Goal: Task Accomplishment & Management: Use online tool/utility

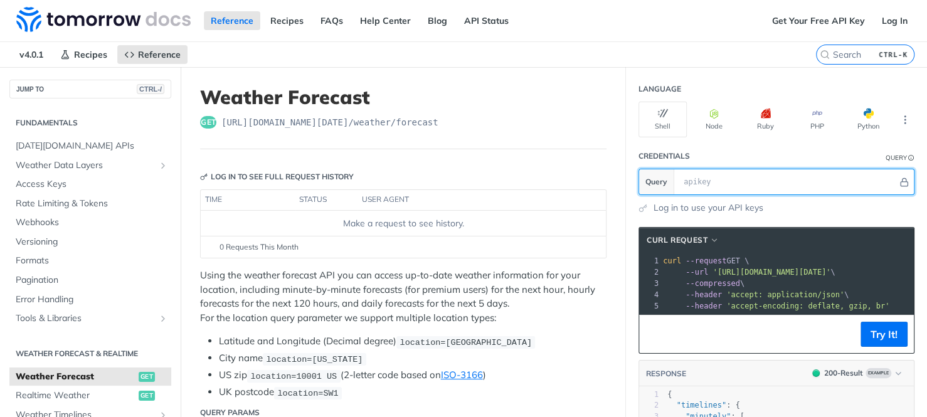
click at [682, 175] on input "text" at bounding box center [787, 181] width 220 height 25
paste input "4AQkoi1GIi7XjNy3O2TPwLsDr4bSZLGF"
type input "4AQkoi1GIi7XjNy3O2TPwLsDr4bSZLGF"
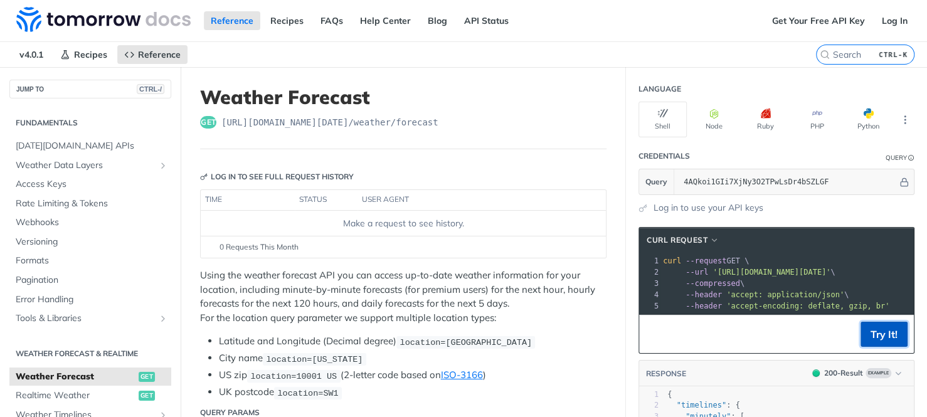
click at [872, 347] on button "Try It!" at bounding box center [883, 334] width 47 height 25
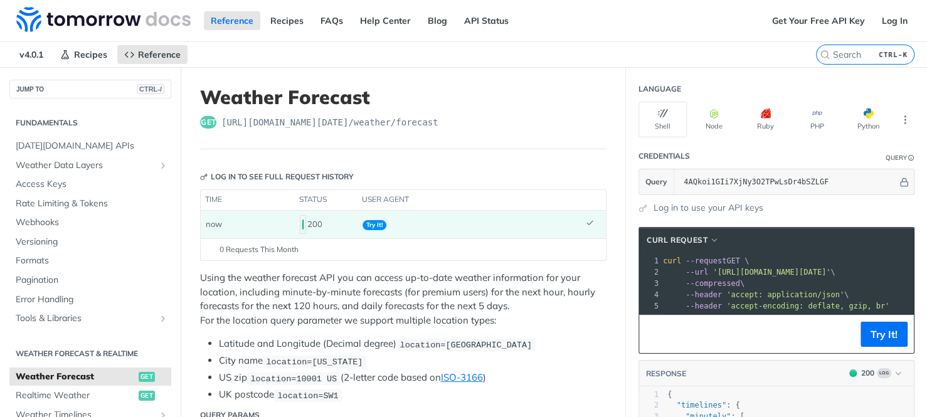
click at [349, 231] on div "200" at bounding box center [326, 224] width 53 height 21
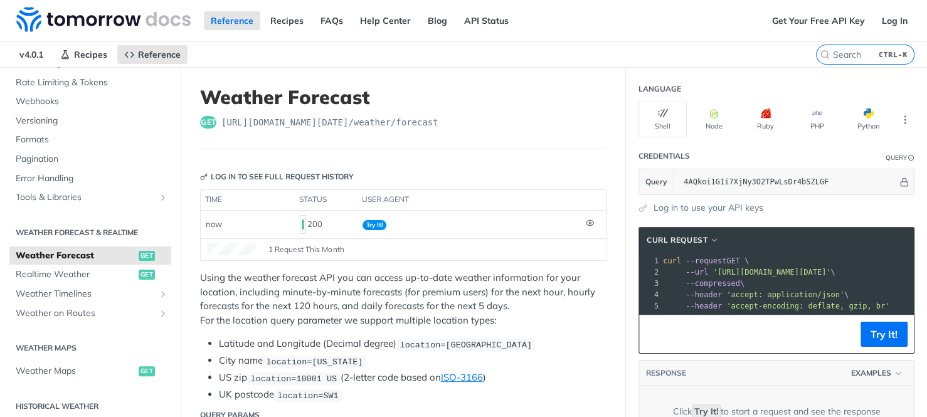
scroll to position [125, 0]
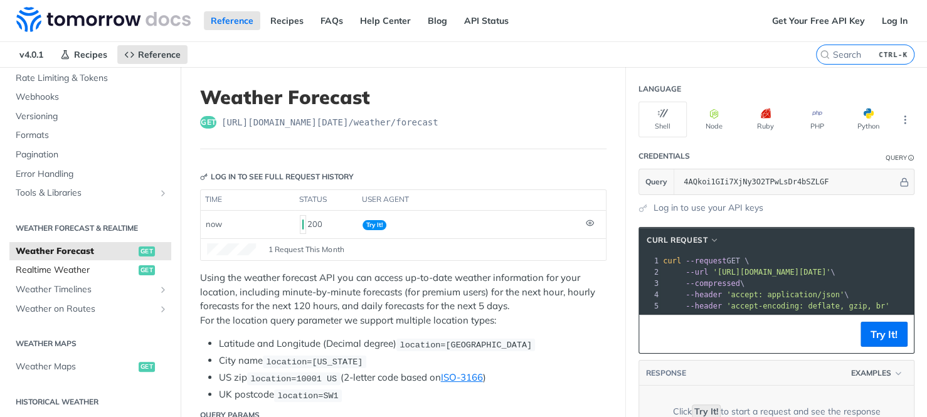
click at [85, 273] on span "Realtime Weather" at bounding box center [76, 270] width 120 height 13
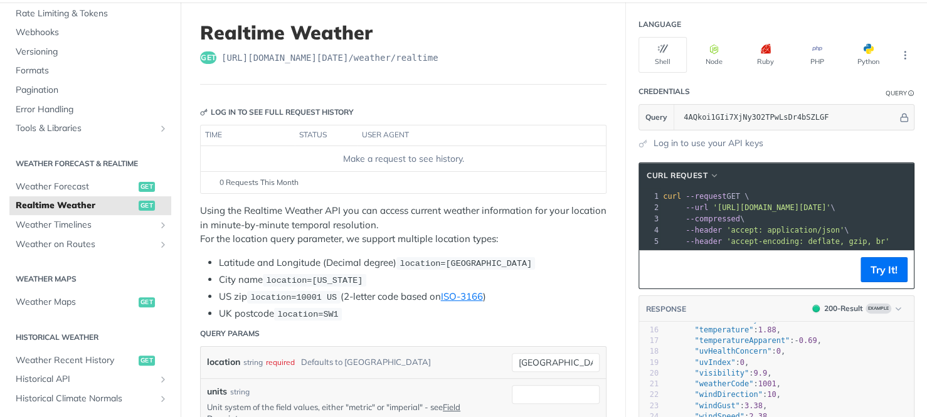
scroll to position [63, 0]
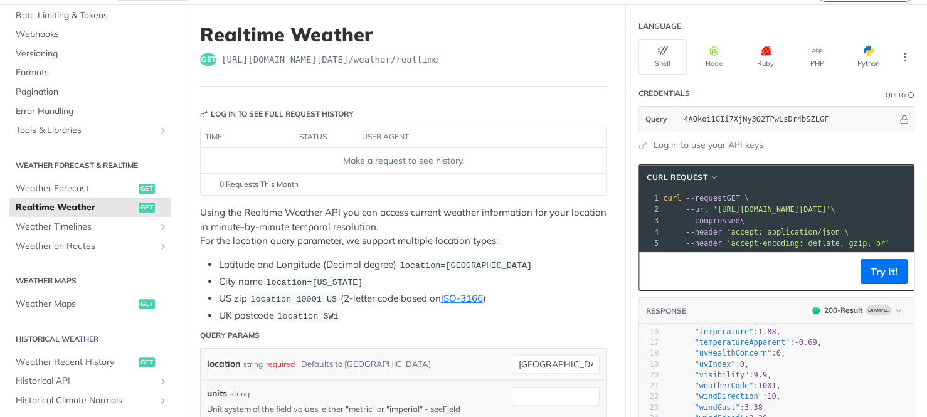
click at [744, 234] on span "'accept: application/json'" at bounding box center [785, 232] width 118 height 9
click at [759, 212] on span "'[URL][DOMAIN_NAME][DATE]'" at bounding box center [771, 209] width 118 height 9
click at [712, 206] on span "'[URL][DOMAIN_NAME][DATE]'" at bounding box center [771, 209] width 118 height 9
click at [685, 205] on span "--url" at bounding box center [696, 209] width 23 height 9
click at [701, 194] on span "--request" at bounding box center [705, 198] width 41 height 9
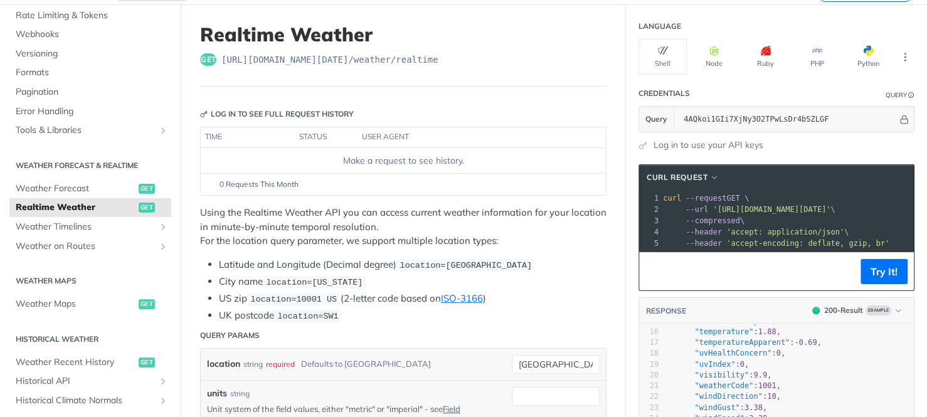
click at [712, 210] on span "'[URL][DOMAIN_NAME][DATE]'" at bounding box center [771, 209] width 118 height 9
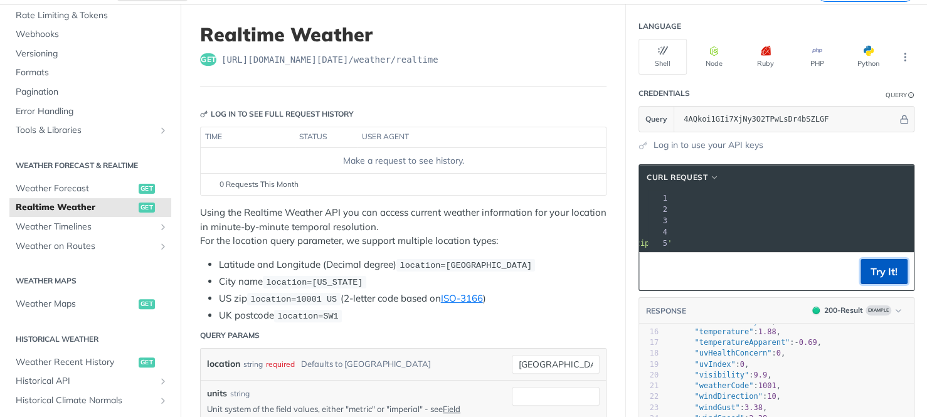
click at [883, 283] on button "Try It!" at bounding box center [883, 271] width 47 height 25
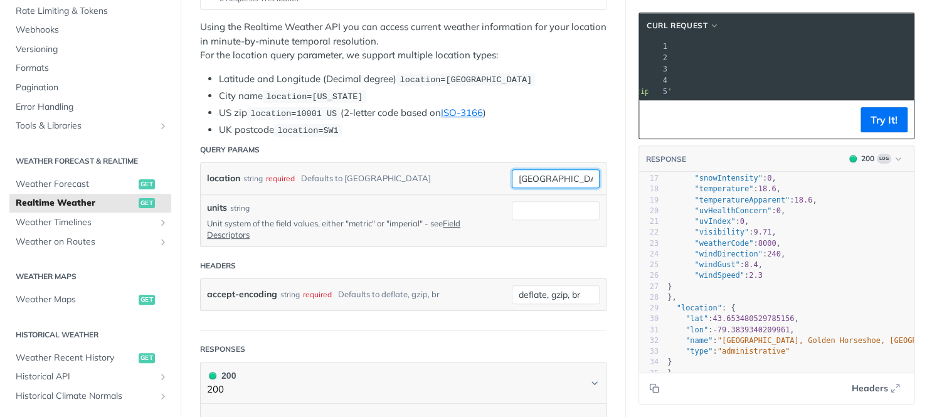
drag, startPoint x: 569, startPoint y: 171, endPoint x: 515, endPoint y: 169, distance: 53.3
click at [515, 169] on input "[GEOGRAPHIC_DATA]" at bounding box center [556, 178] width 88 height 19
click at [466, 163] on div "location string required Defaults to toronto toronto required type : string Use…" at bounding box center [403, 178] width 405 height 31
drag, startPoint x: 489, startPoint y: 171, endPoint x: 466, endPoint y: 171, distance: 23.2
click at [471, 171] on div "location string required Defaults to toronto toronto" at bounding box center [403, 178] width 393 height 19
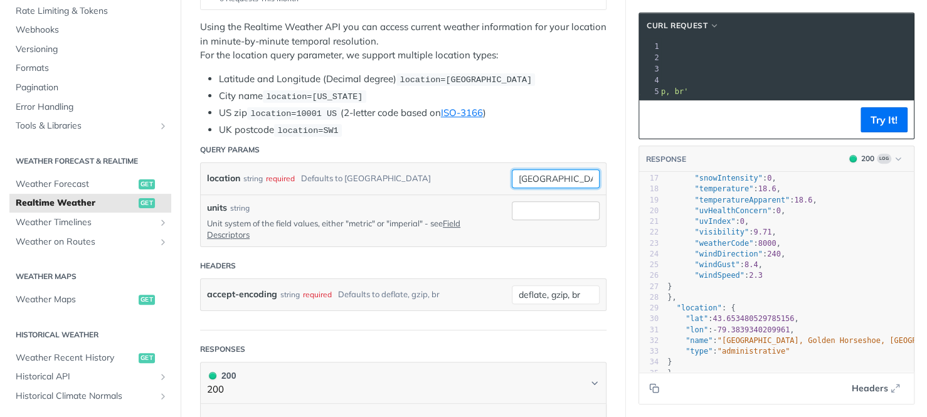
type input "sevilla"
click at [537, 212] on input "units" at bounding box center [556, 210] width 88 height 19
type input "metric"
click at [383, 228] on p "Unit system of the field values, either "metric" or "imperial" - see Field Desc…" at bounding box center [350, 229] width 286 height 23
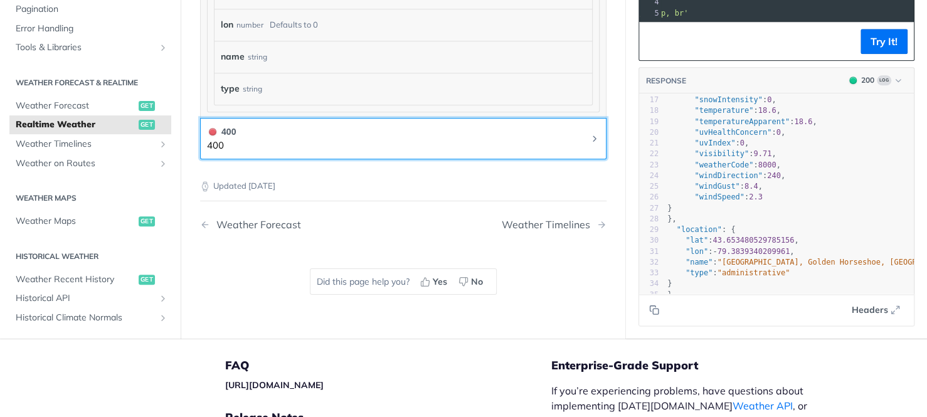
click at [447, 135] on button "400 400" at bounding box center [403, 139] width 393 height 28
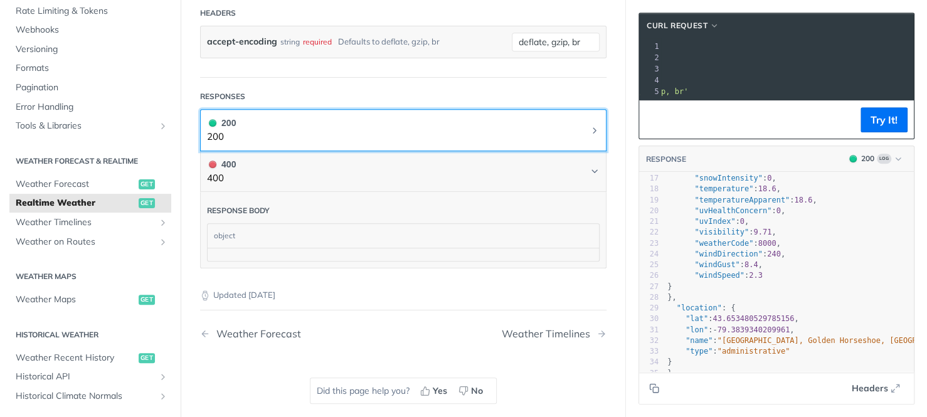
click at [435, 116] on button "200 200" at bounding box center [403, 130] width 393 height 28
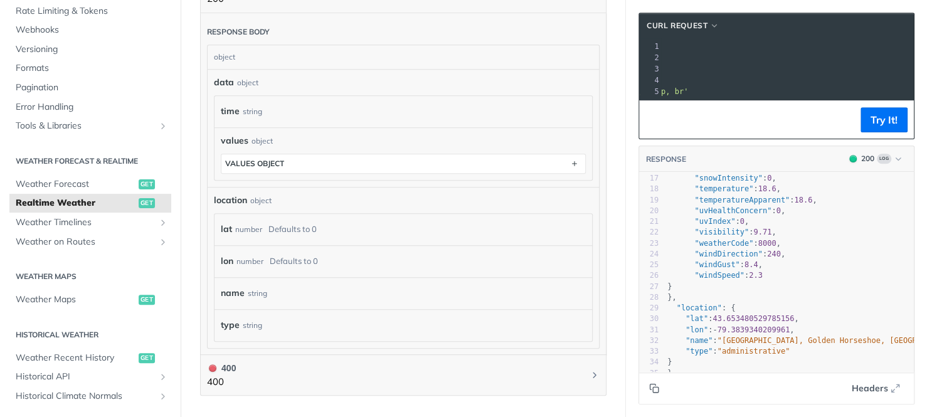
click at [653, 387] on icon "Copy to clipboard" at bounding box center [656, 390] width 6 height 6
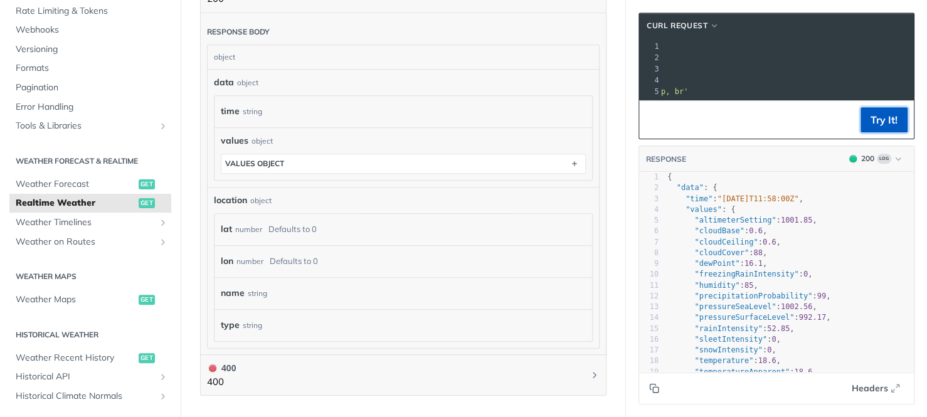
click at [873, 117] on button "Try It!" at bounding box center [883, 119] width 47 height 25
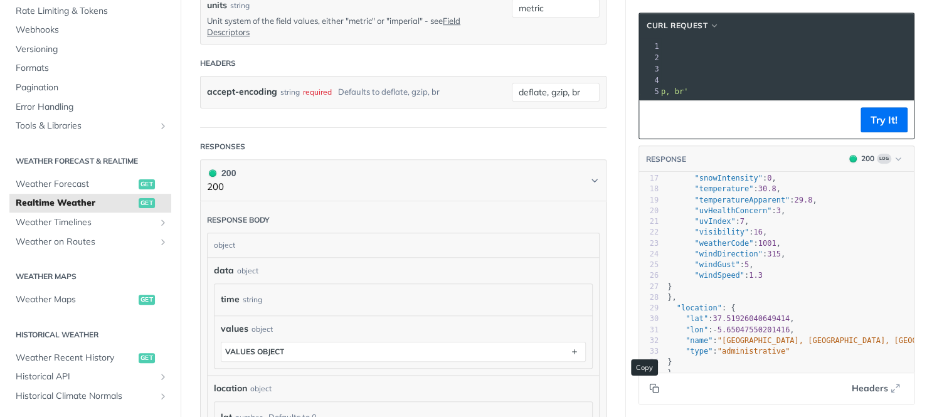
click at [649, 390] on icon "Copy to clipboard" at bounding box center [654, 388] width 10 height 10
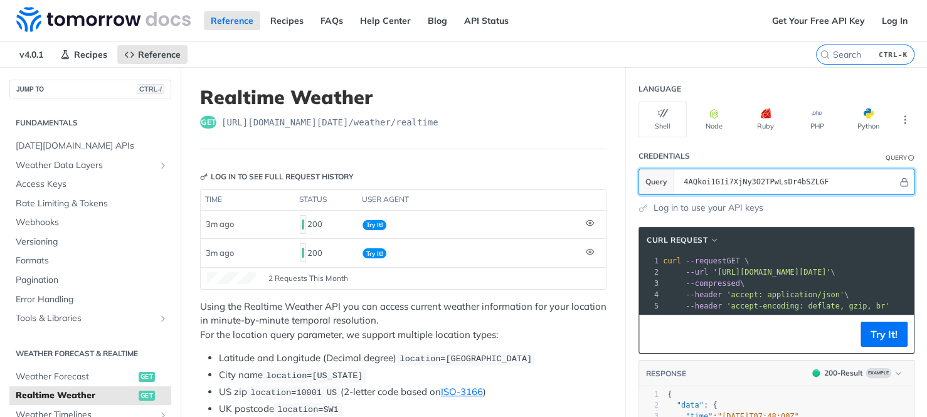
drag, startPoint x: 839, startPoint y: 191, endPoint x: 540, endPoint y: 171, distance: 299.8
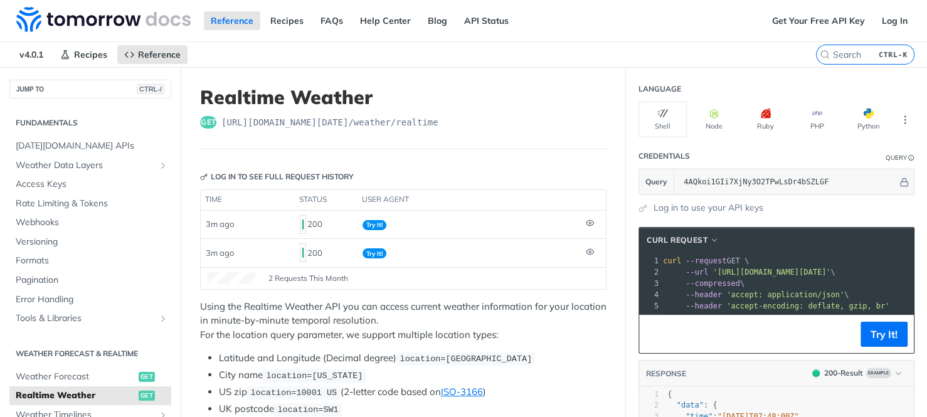
click at [497, 119] on div "get [URL][DOMAIN_NAME][DATE] /weather/realtime" at bounding box center [403, 122] width 406 height 13
click at [403, 123] on span "[URL][DOMAIN_NAME][DATE] /weather/realtime" at bounding box center [329, 122] width 217 height 13
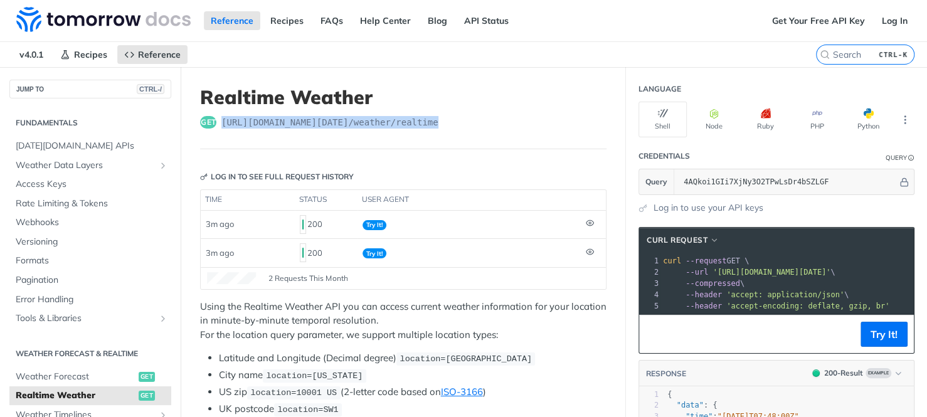
drag, startPoint x: 447, startPoint y: 124, endPoint x: 221, endPoint y: 122, distance: 225.8
click at [220, 122] on div "get [URL][DOMAIN_NAME][DATE] /weather/realtime" at bounding box center [403, 122] width 406 height 13
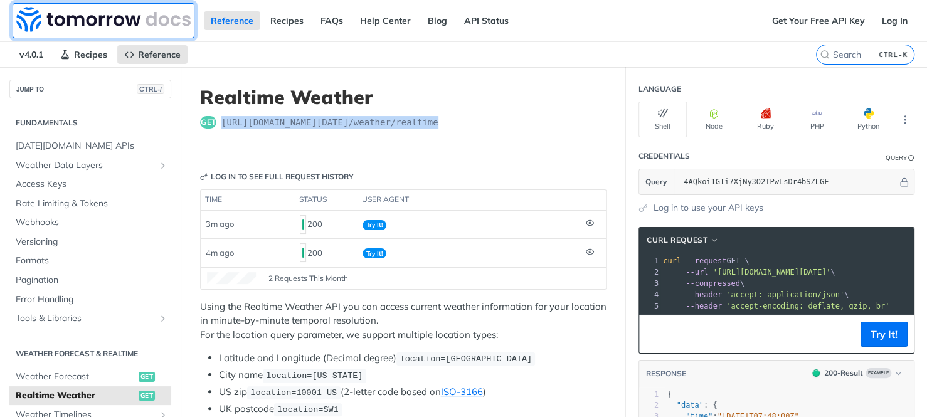
click at [100, 19] on img at bounding box center [103, 19] width 174 height 25
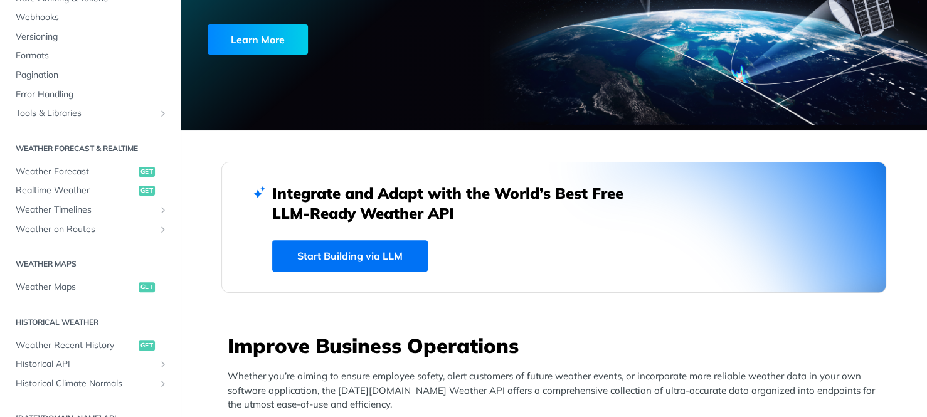
scroll to position [188, 0]
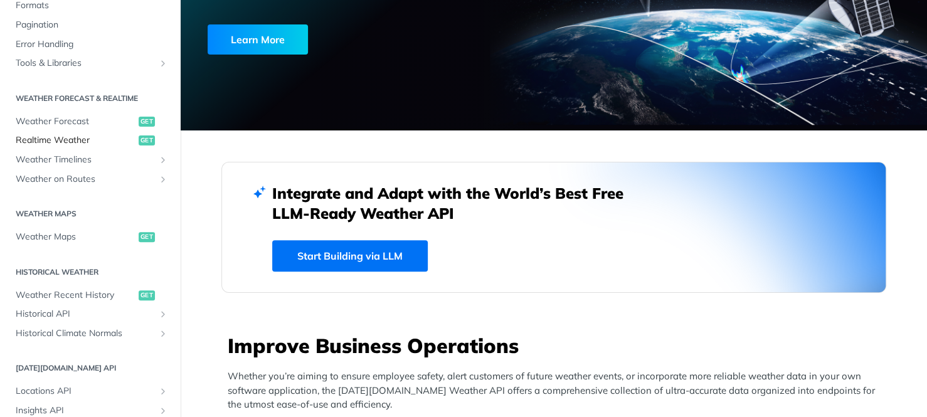
click at [83, 141] on span "Realtime Weather" at bounding box center [76, 140] width 120 height 13
